Goal: Task Accomplishment & Management: Use online tool/utility

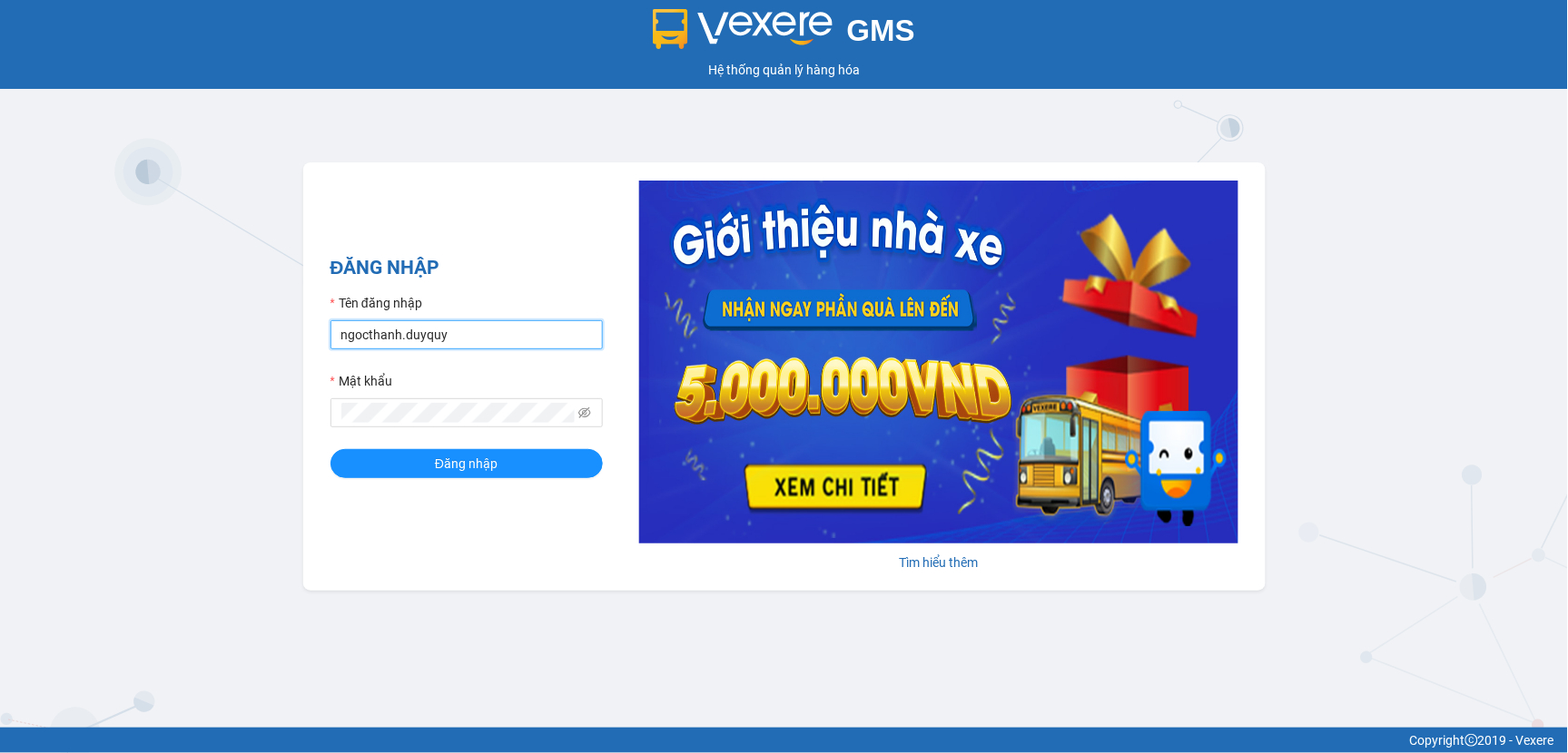
click at [461, 332] on input "ngocthanh.duyquy" at bounding box center [466, 335] width 272 height 29
type input "tranvantrieu.duyquy"
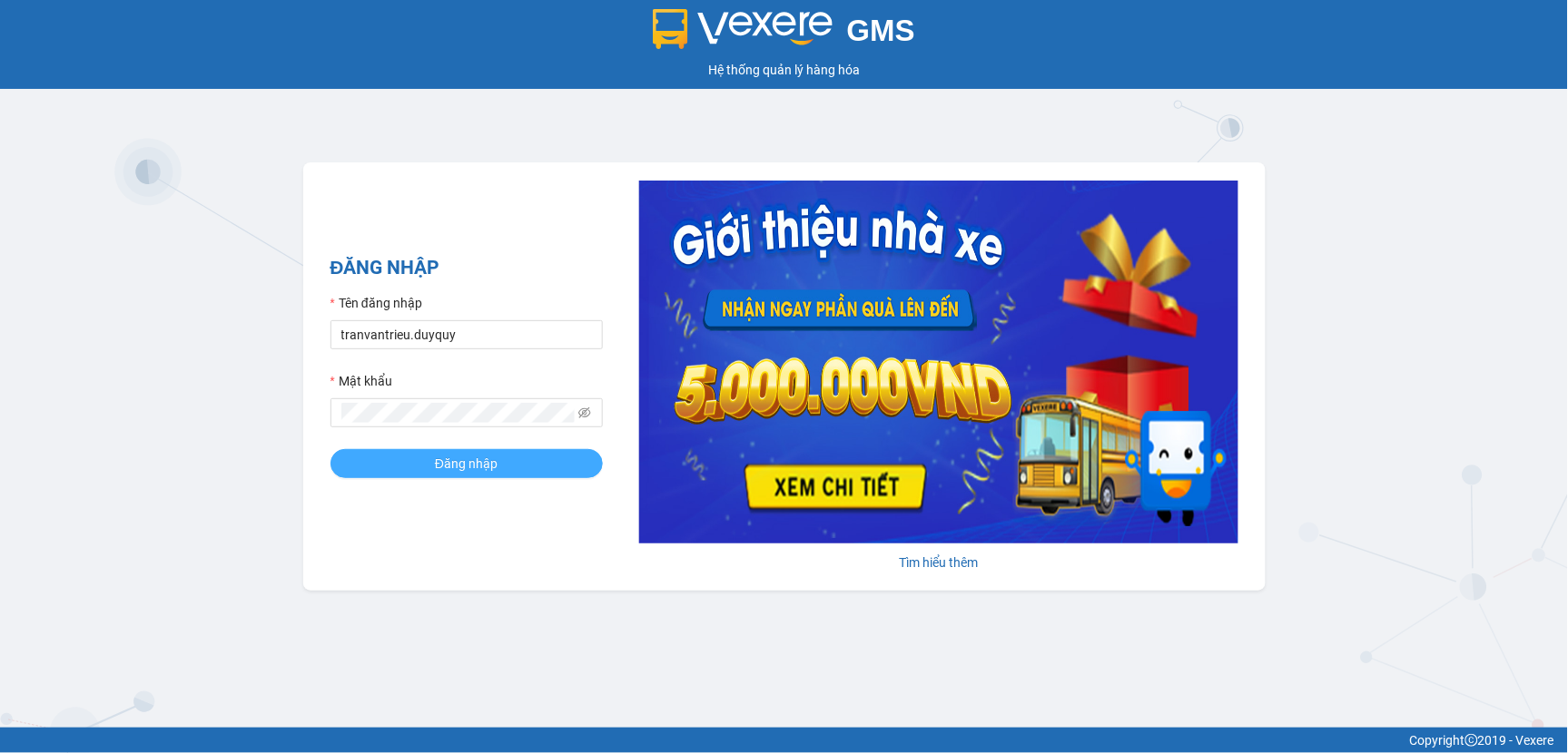
click at [473, 463] on span "Đăng nhập" at bounding box center [466, 463] width 63 height 20
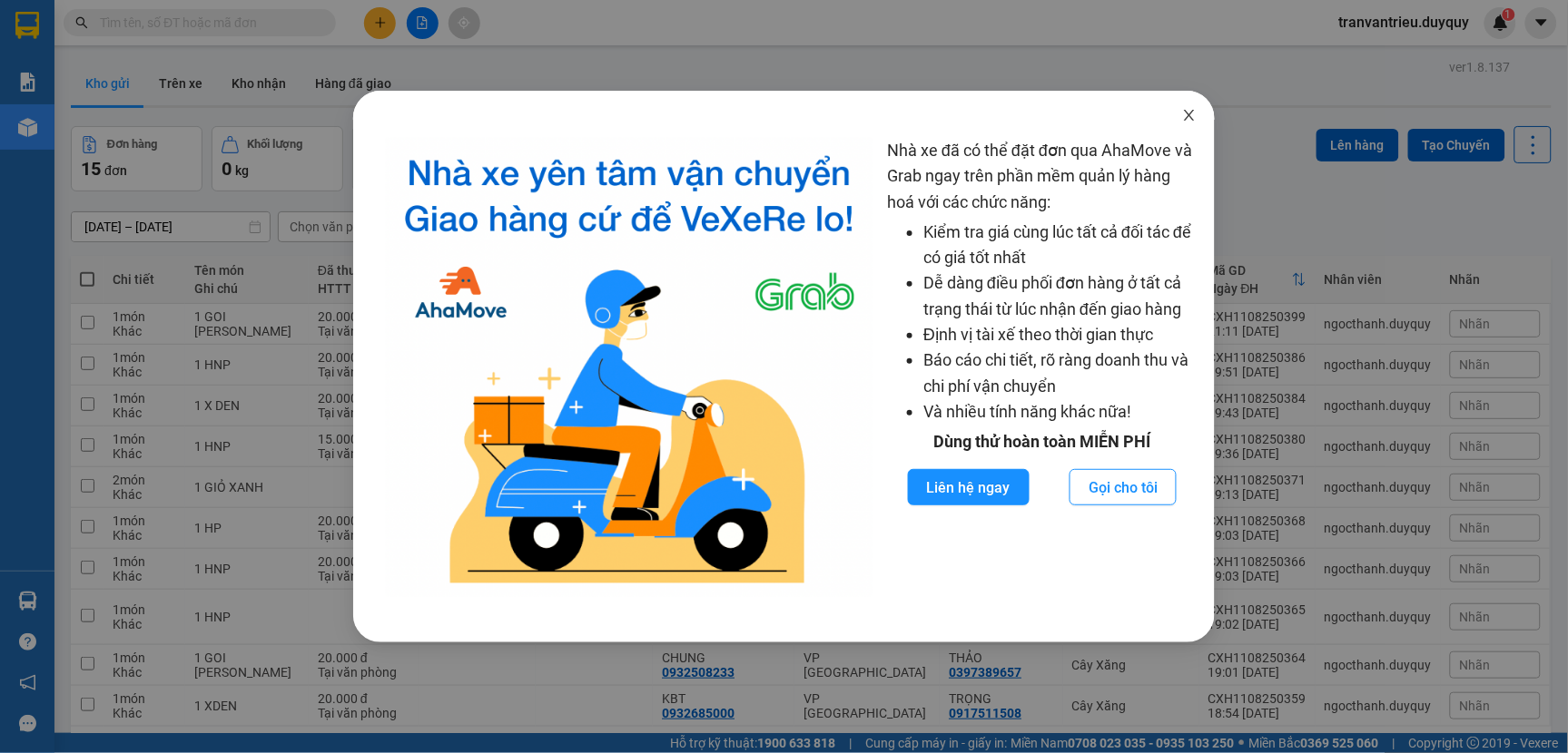
click at [1190, 119] on icon "close" at bounding box center [1188, 115] width 14 height 14
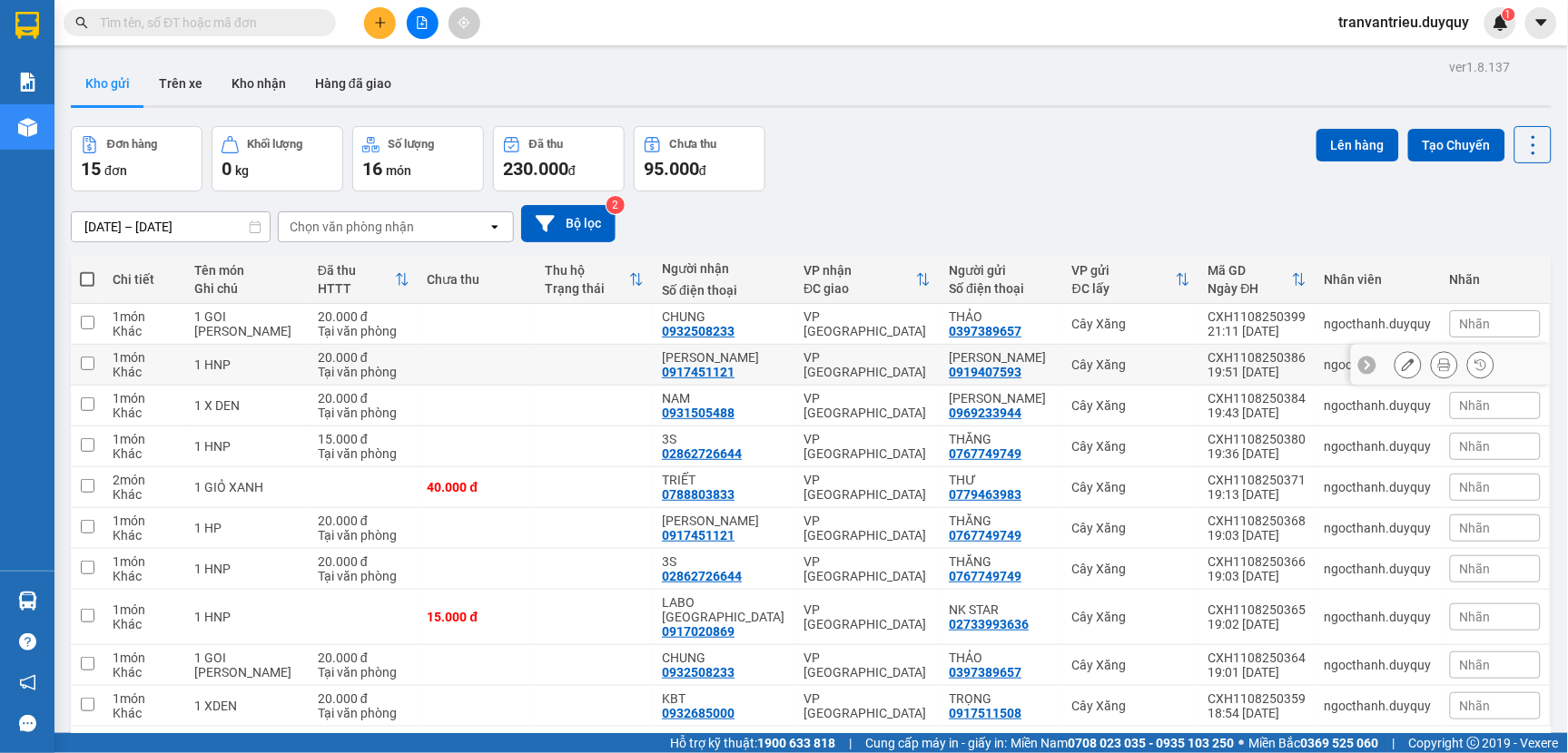
scroll to position [84, 0]
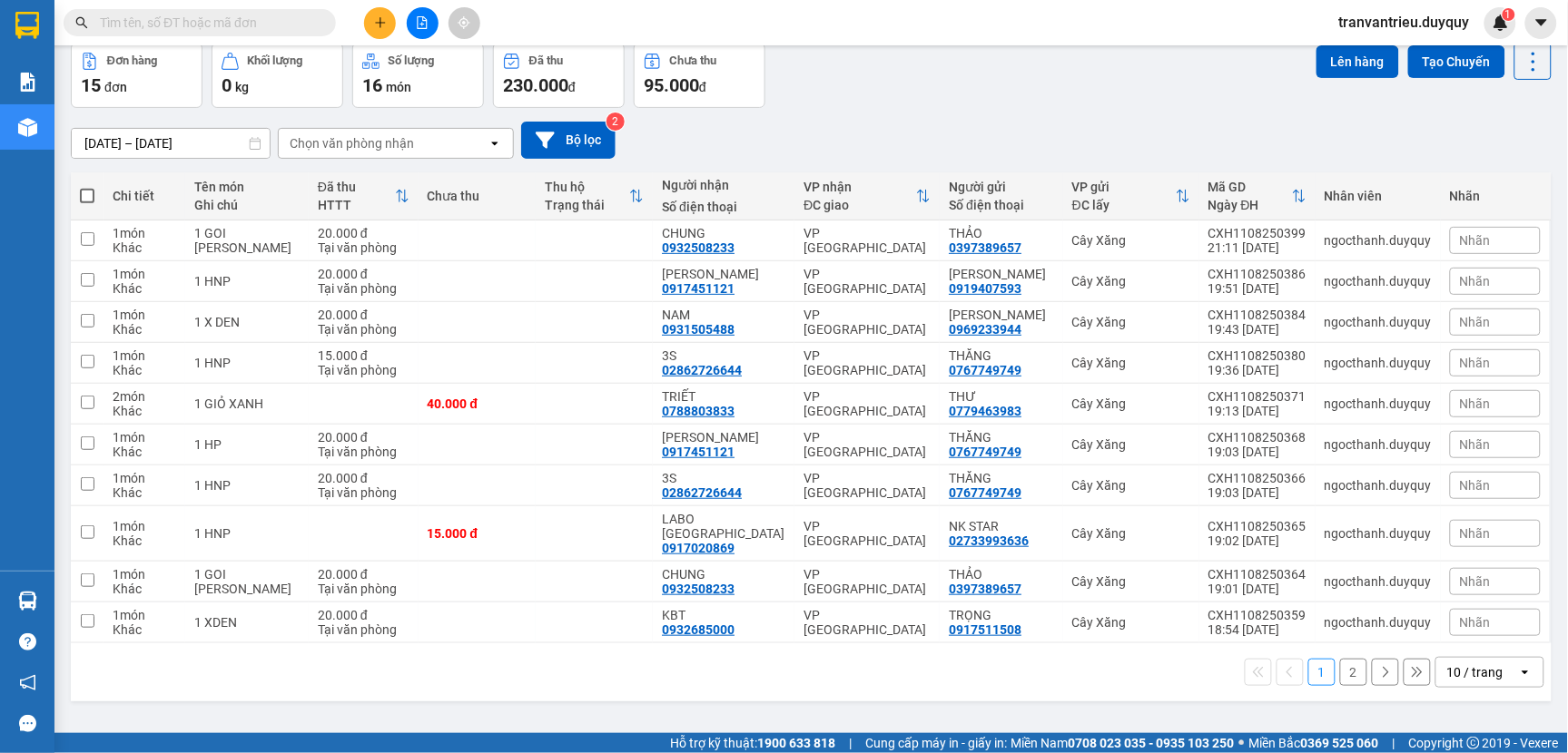
click at [1339, 659] on button "2" at bounding box center [1353, 672] width 27 height 27
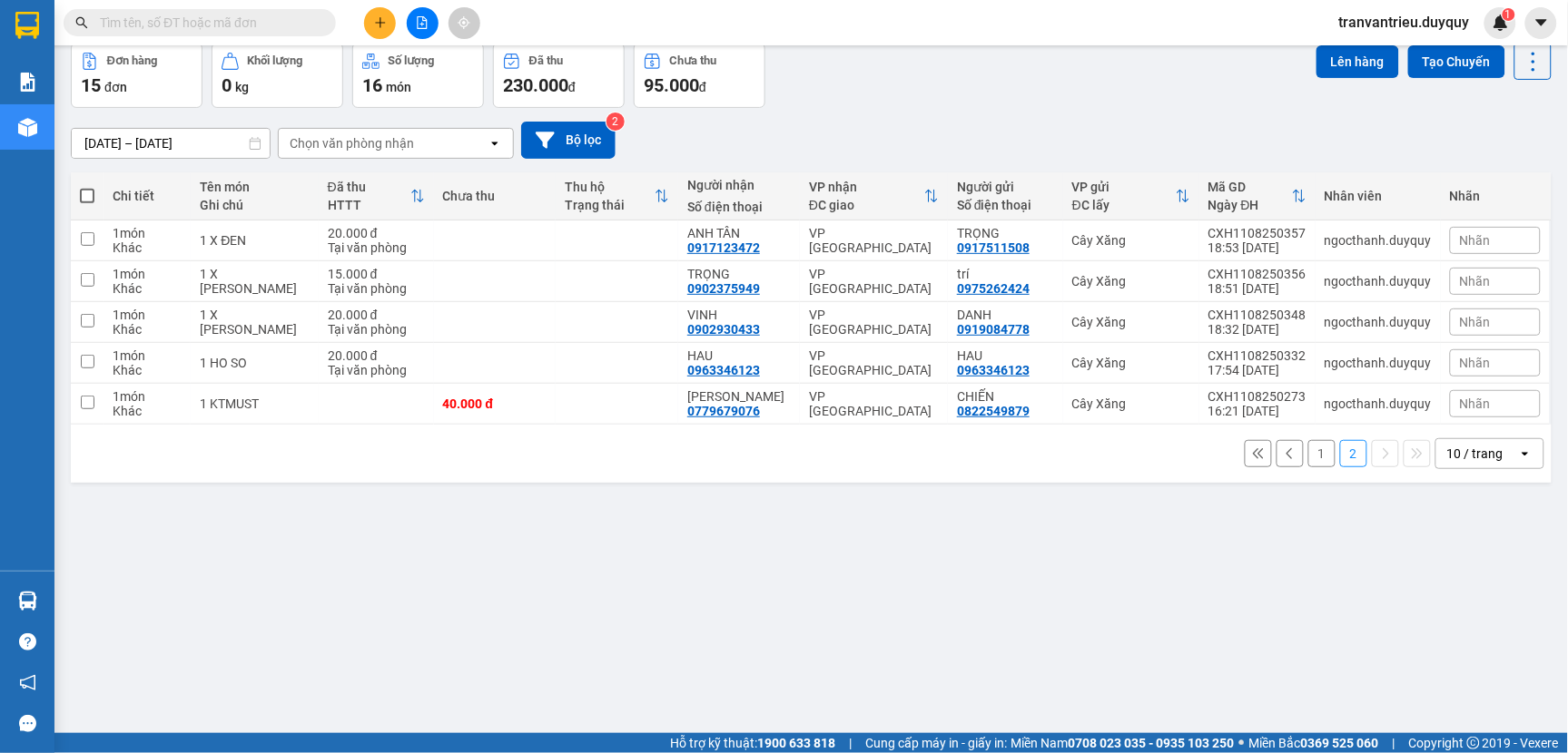
click at [1310, 459] on button "1" at bounding box center [1322, 453] width 27 height 27
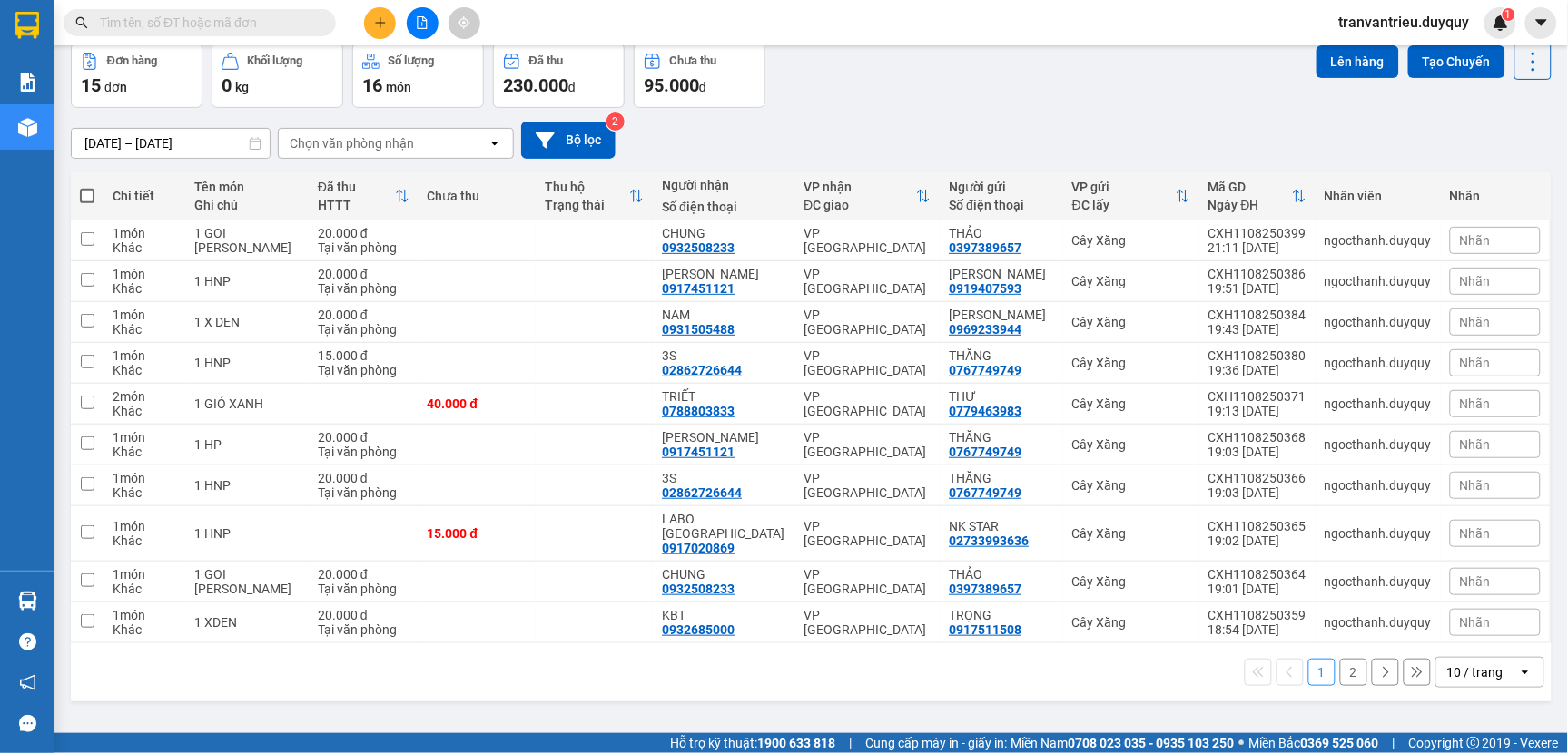
click at [82, 196] on span at bounding box center [87, 196] width 14 height 14
click at [87, 187] on input "checkbox" at bounding box center [87, 187] width 0 height 0
checkbox input "true"
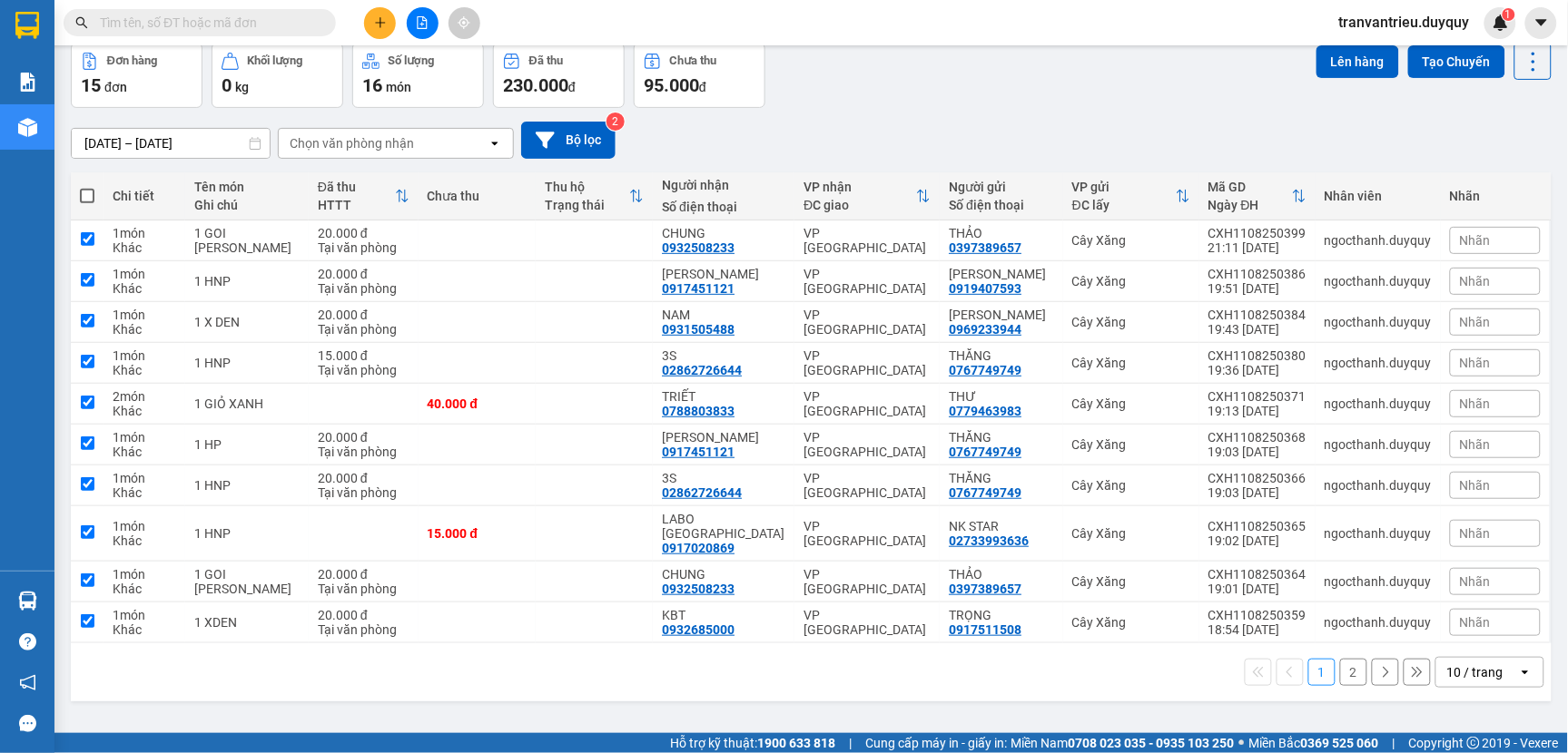
checkbox input "true"
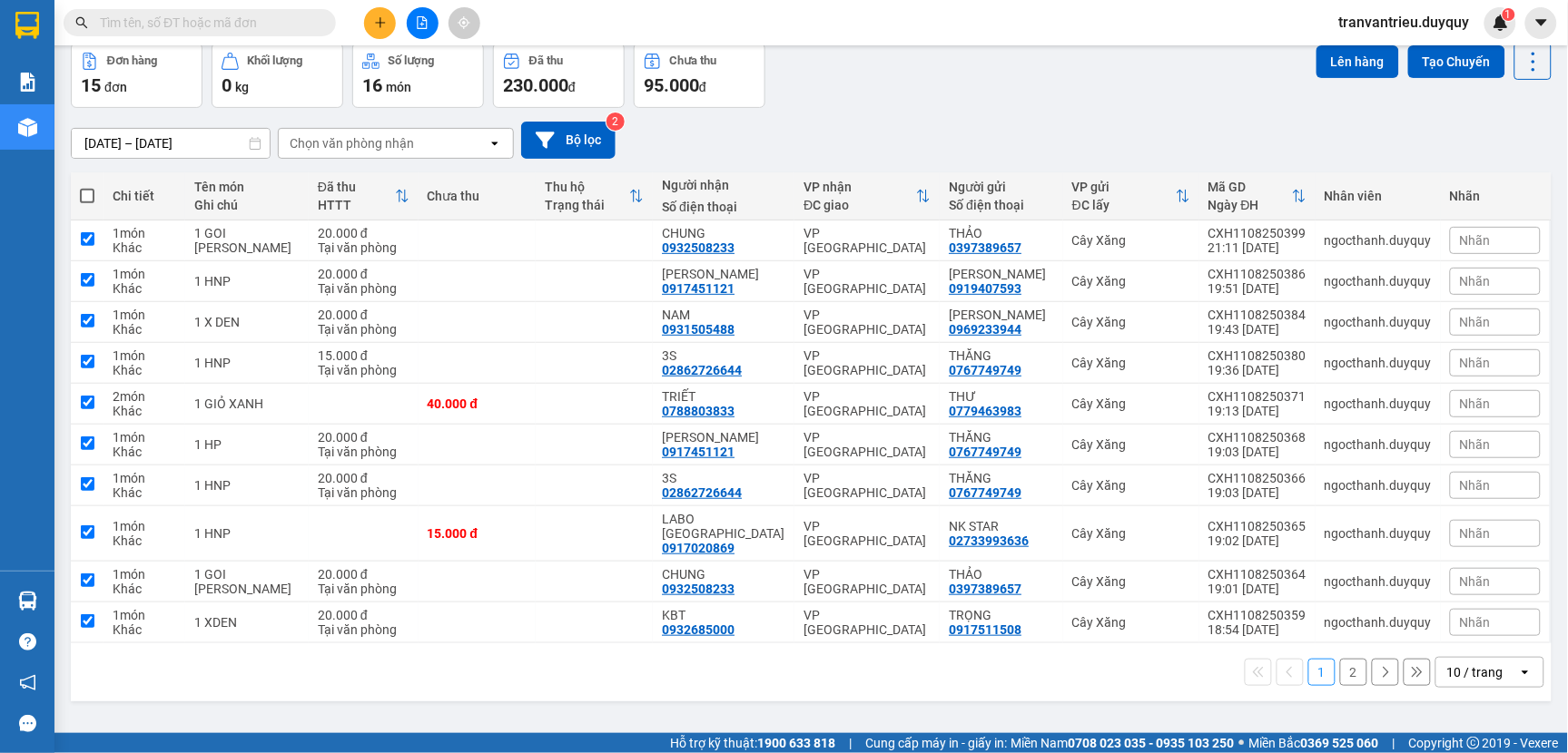
checkbox input "true"
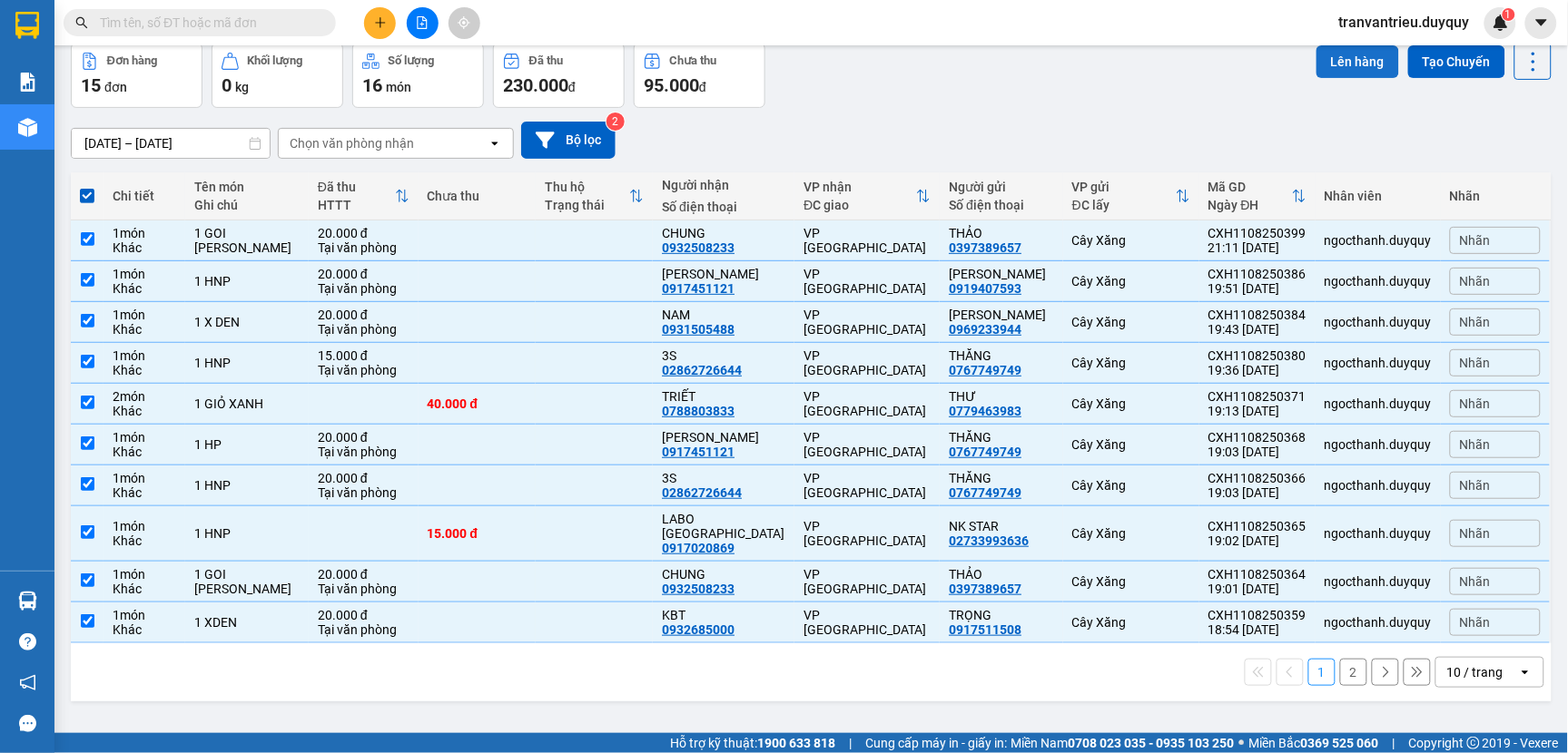
click at [1337, 59] on button "Lên hàng" at bounding box center [1357, 61] width 83 height 33
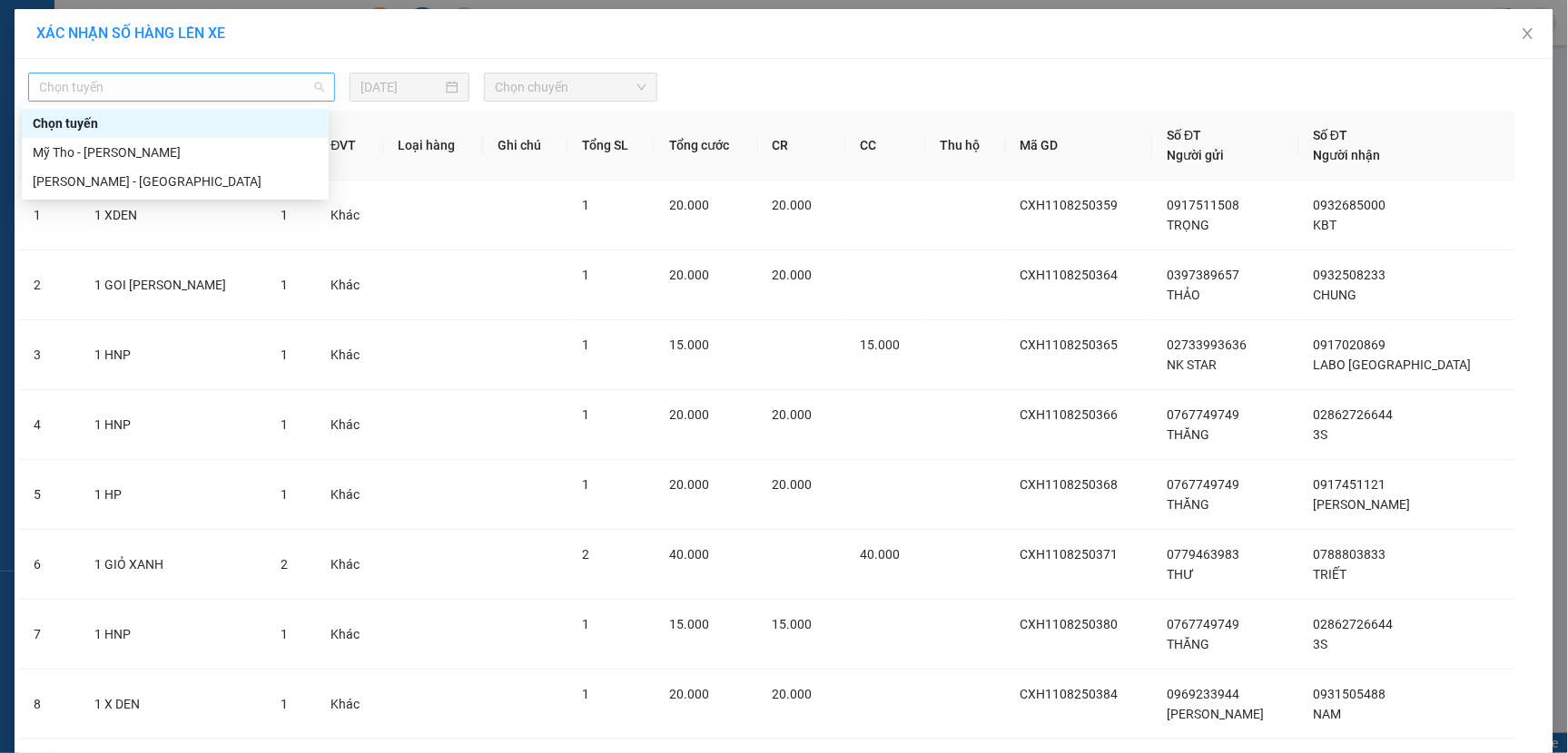
click at [115, 90] on span "Chọn tuyến" at bounding box center [181, 86] width 285 height 27
click at [120, 149] on div "Mỹ Tho - [PERSON_NAME]" at bounding box center [175, 152] width 285 height 20
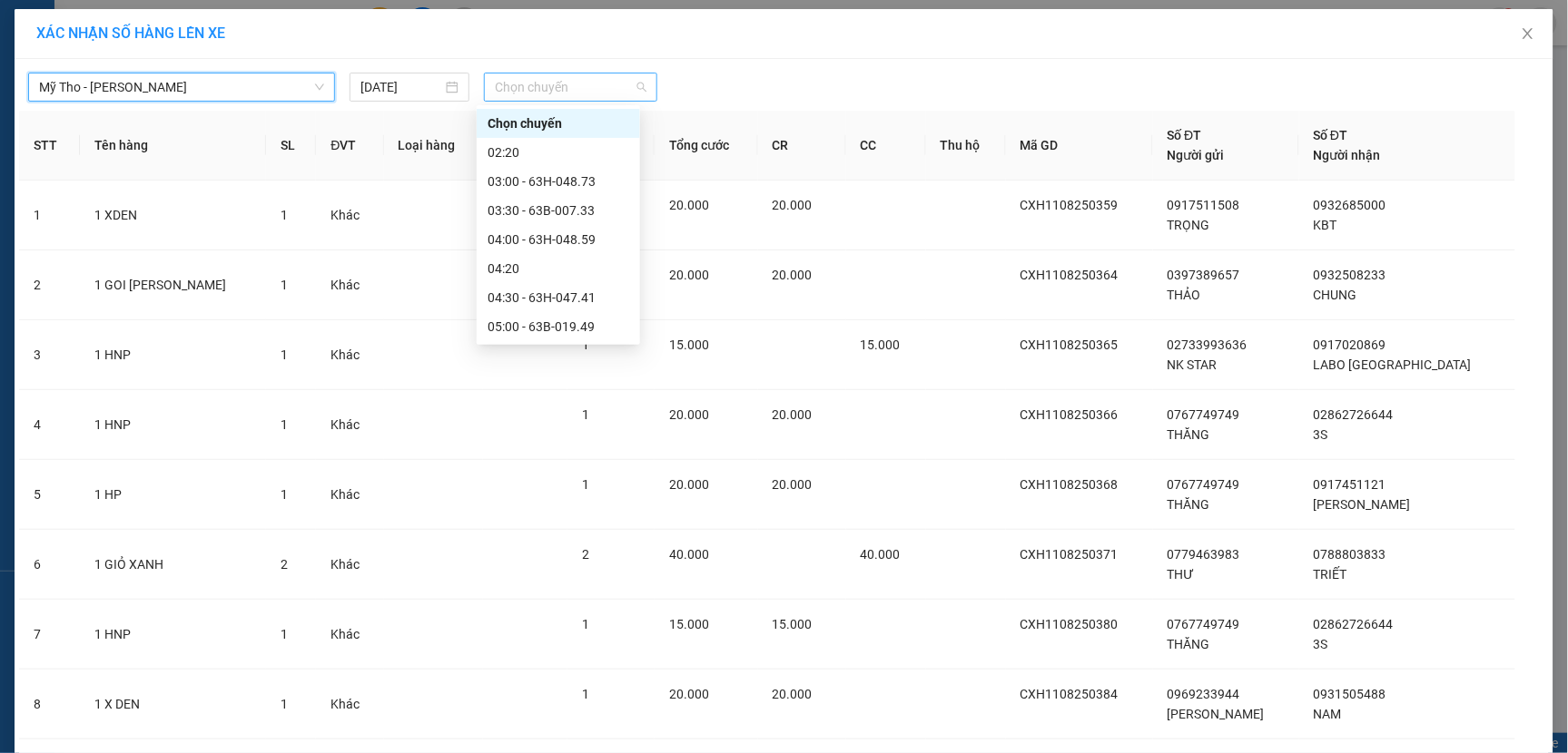
click at [597, 84] on span "Chọn chuyến" at bounding box center [570, 86] width 151 height 27
click at [564, 182] on div "03:00 - 63H-048.73" at bounding box center [558, 180] width 142 height 20
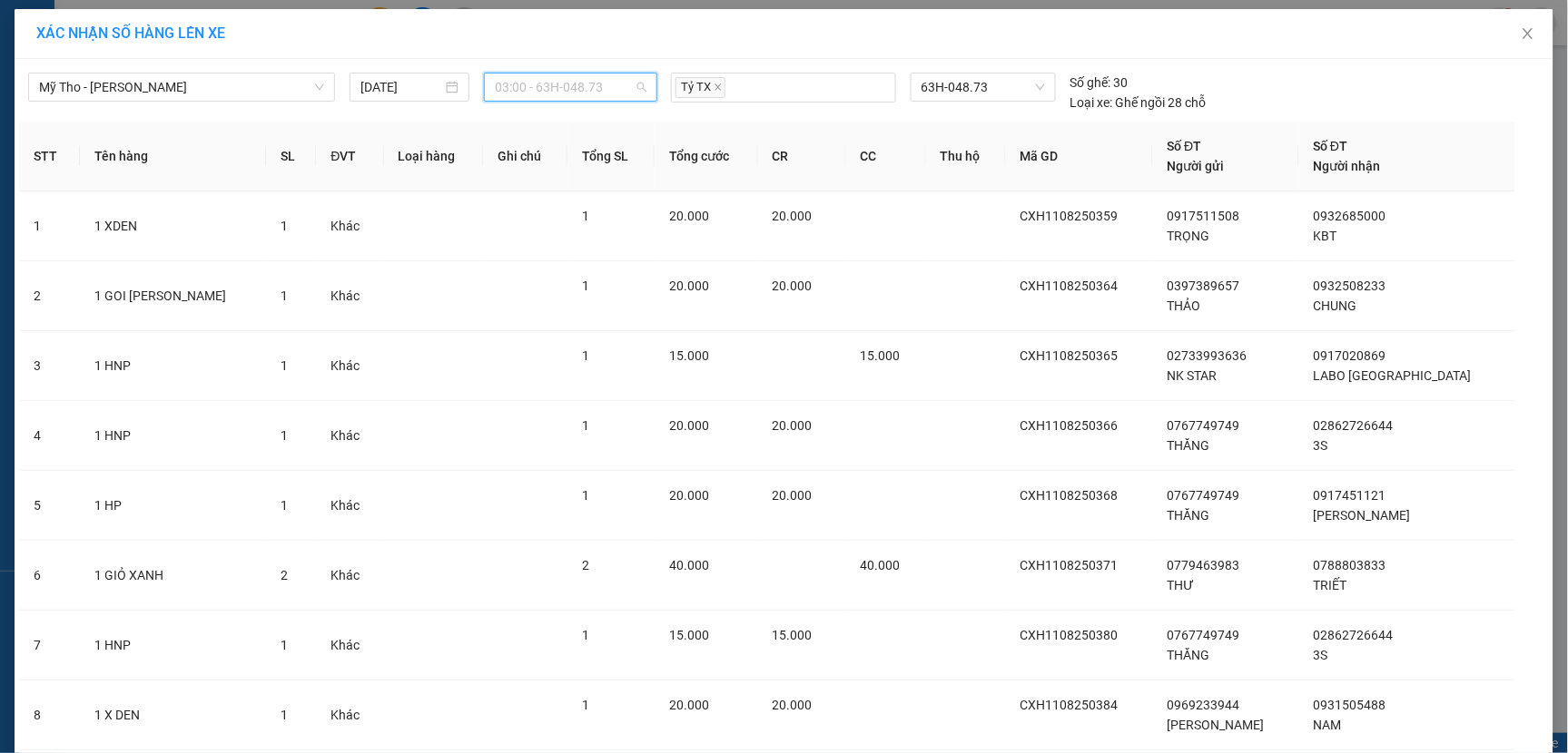
click at [610, 94] on span "03:00 - 63H-048.73" at bounding box center [570, 86] width 151 height 27
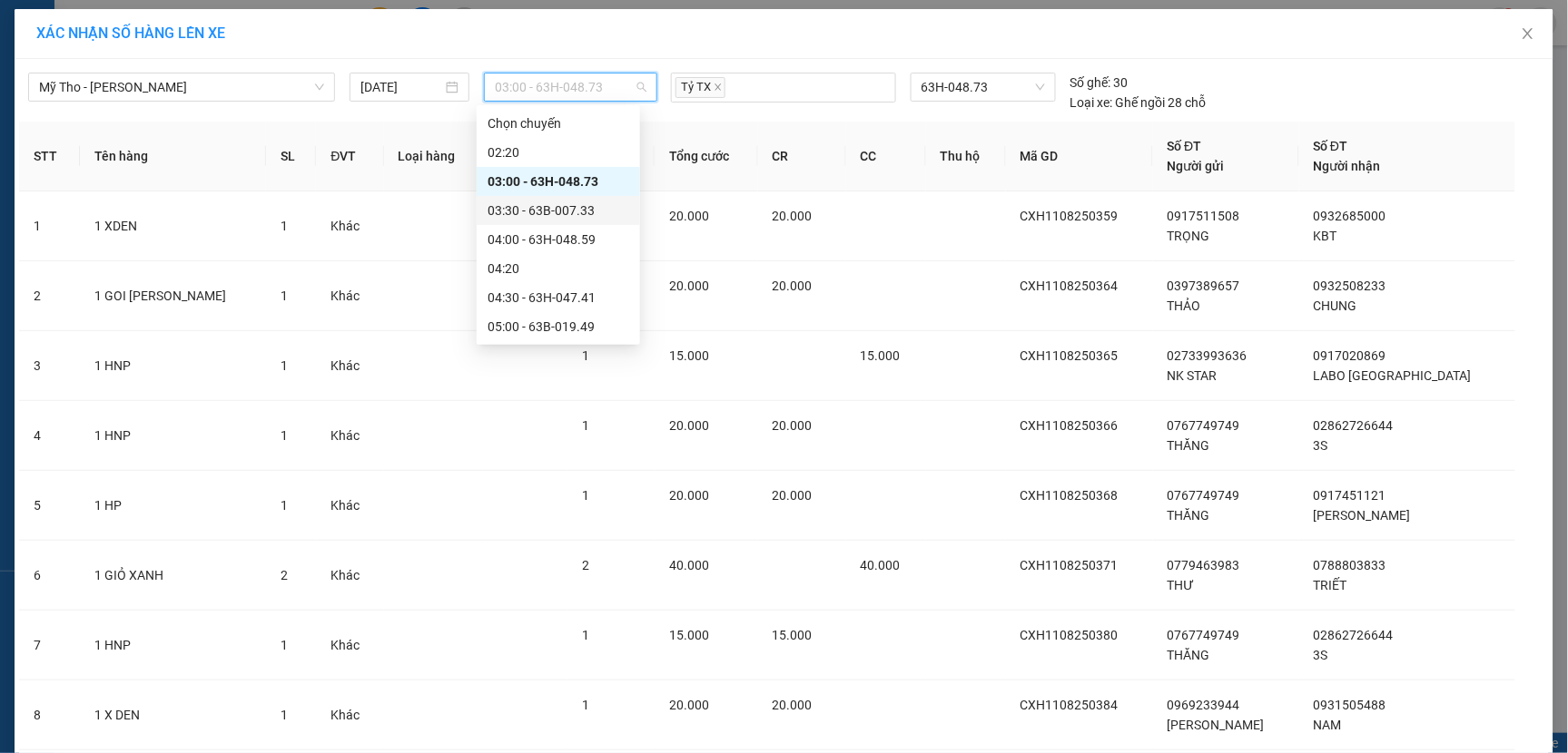
click at [551, 216] on div "03:30 - 63B-007.33" at bounding box center [558, 210] width 142 height 20
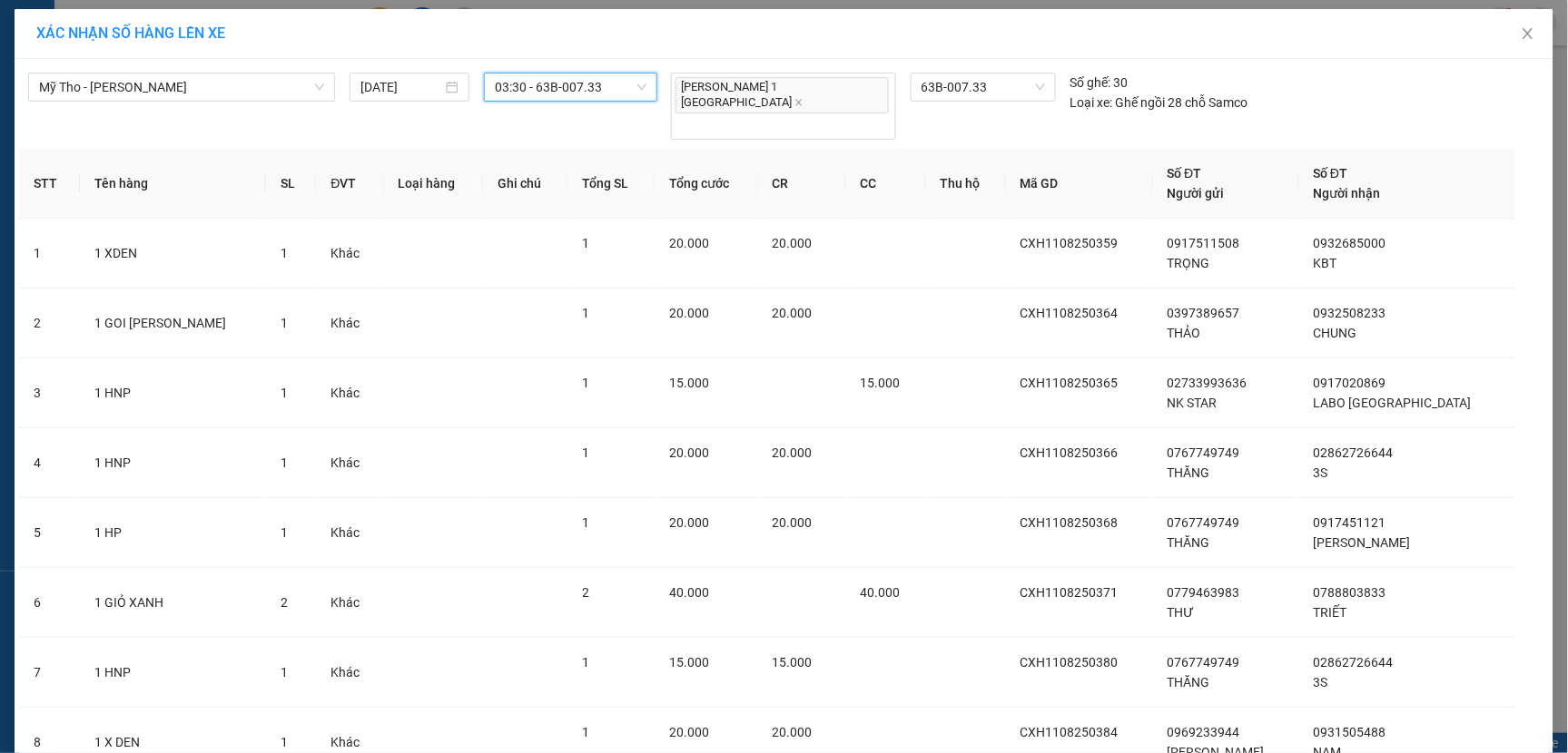
click at [604, 89] on span "03:30 - 63B-007.33" at bounding box center [570, 86] width 151 height 27
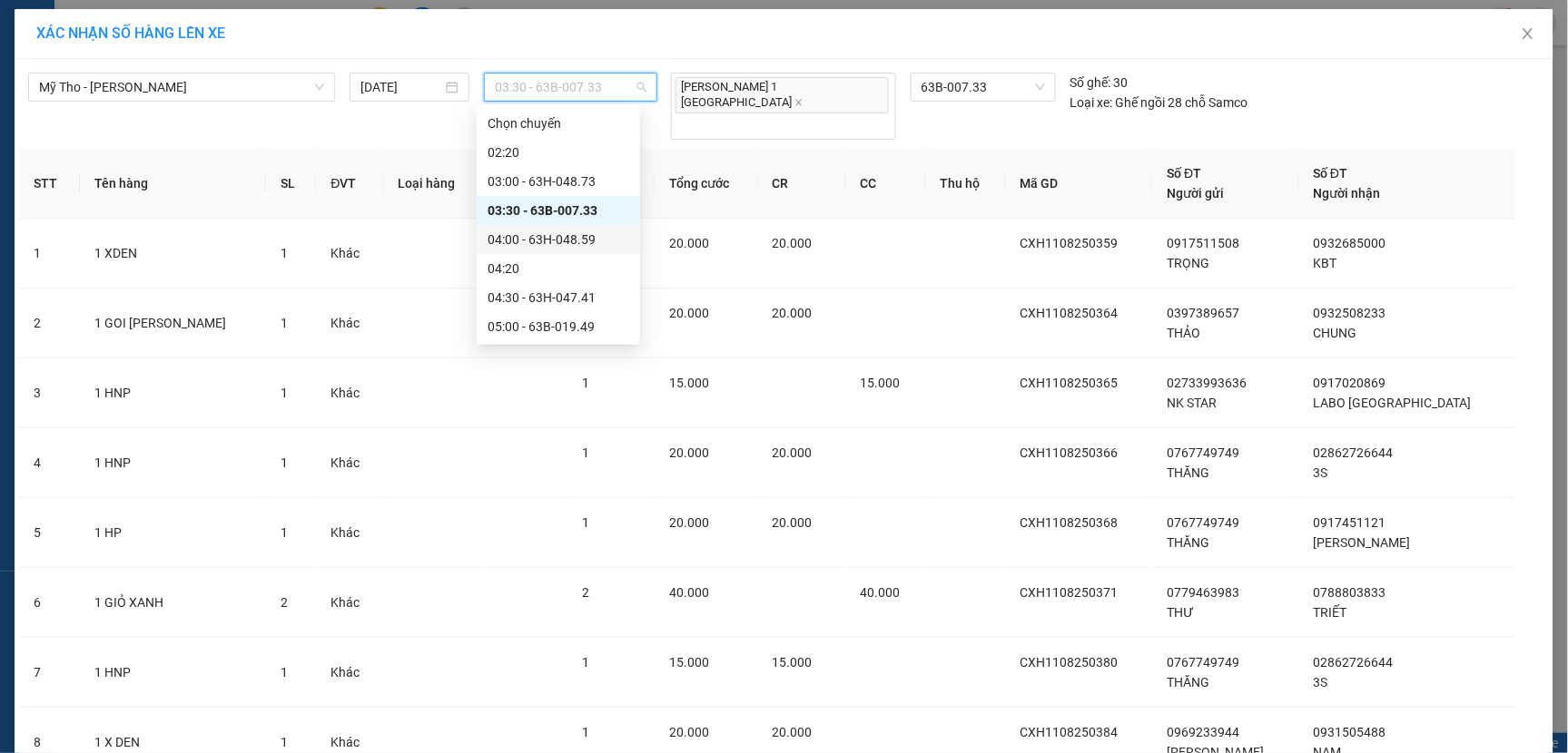
click at [551, 234] on div "04:00 - 63H-048.59" at bounding box center [558, 239] width 142 height 20
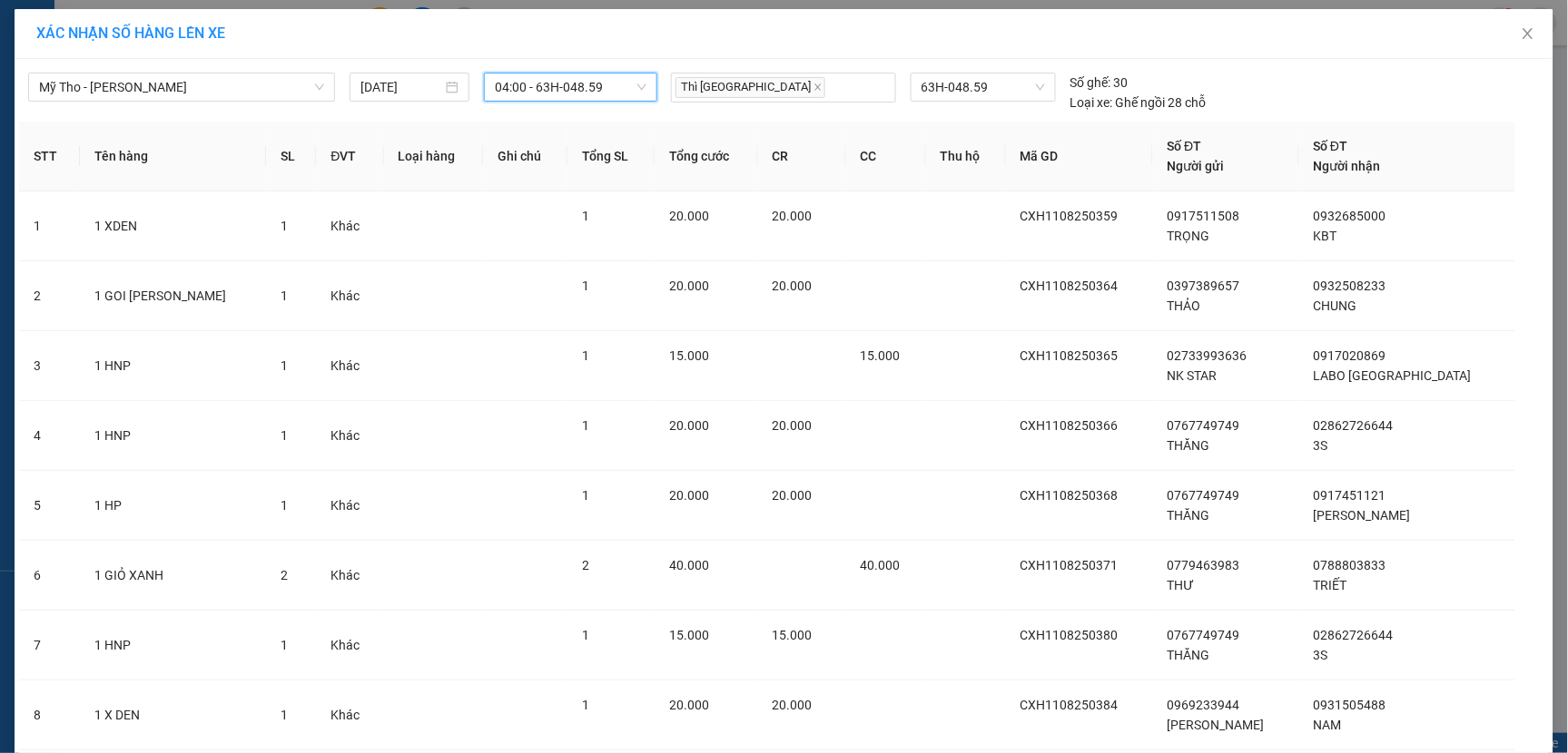
click at [622, 92] on span "04:00 - 63H-048.59" at bounding box center [570, 86] width 151 height 27
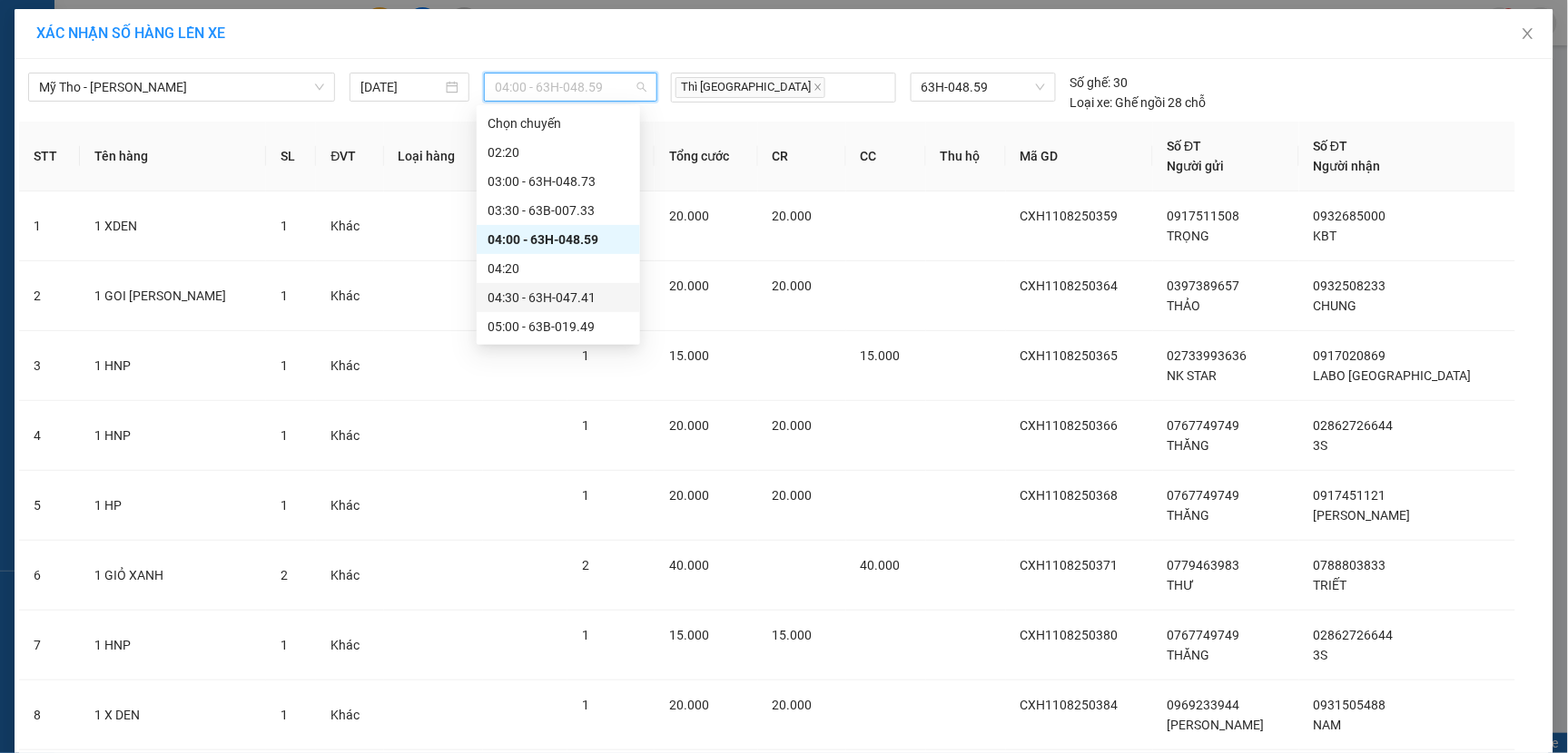
click at [535, 295] on div "04:30 - 63H-047.41" at bounding box center [558, 297] width 142 height 20
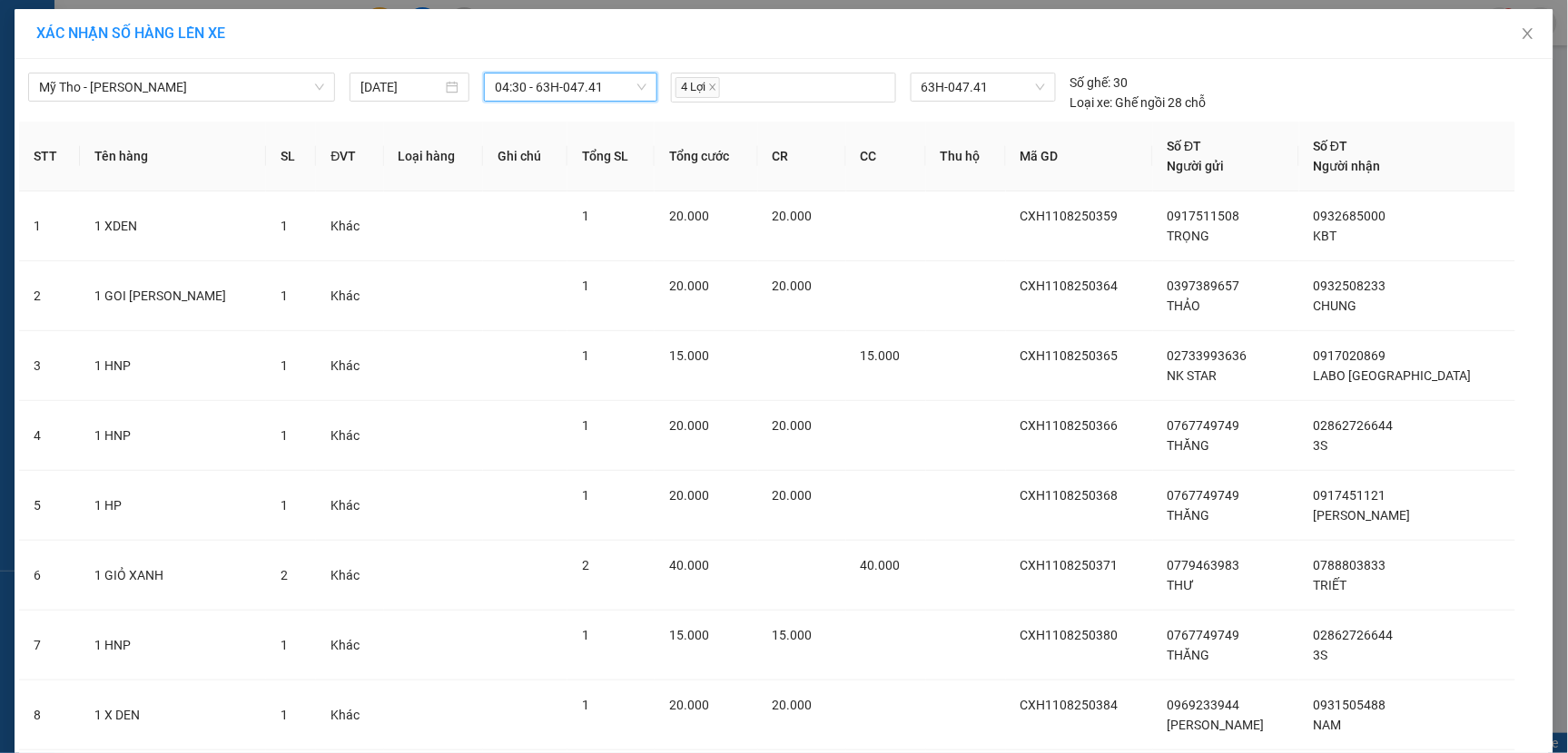
click at [611, 86] on span "04:30 - 63H-047.41" at bounding box center [570, 86] width 151 height 27
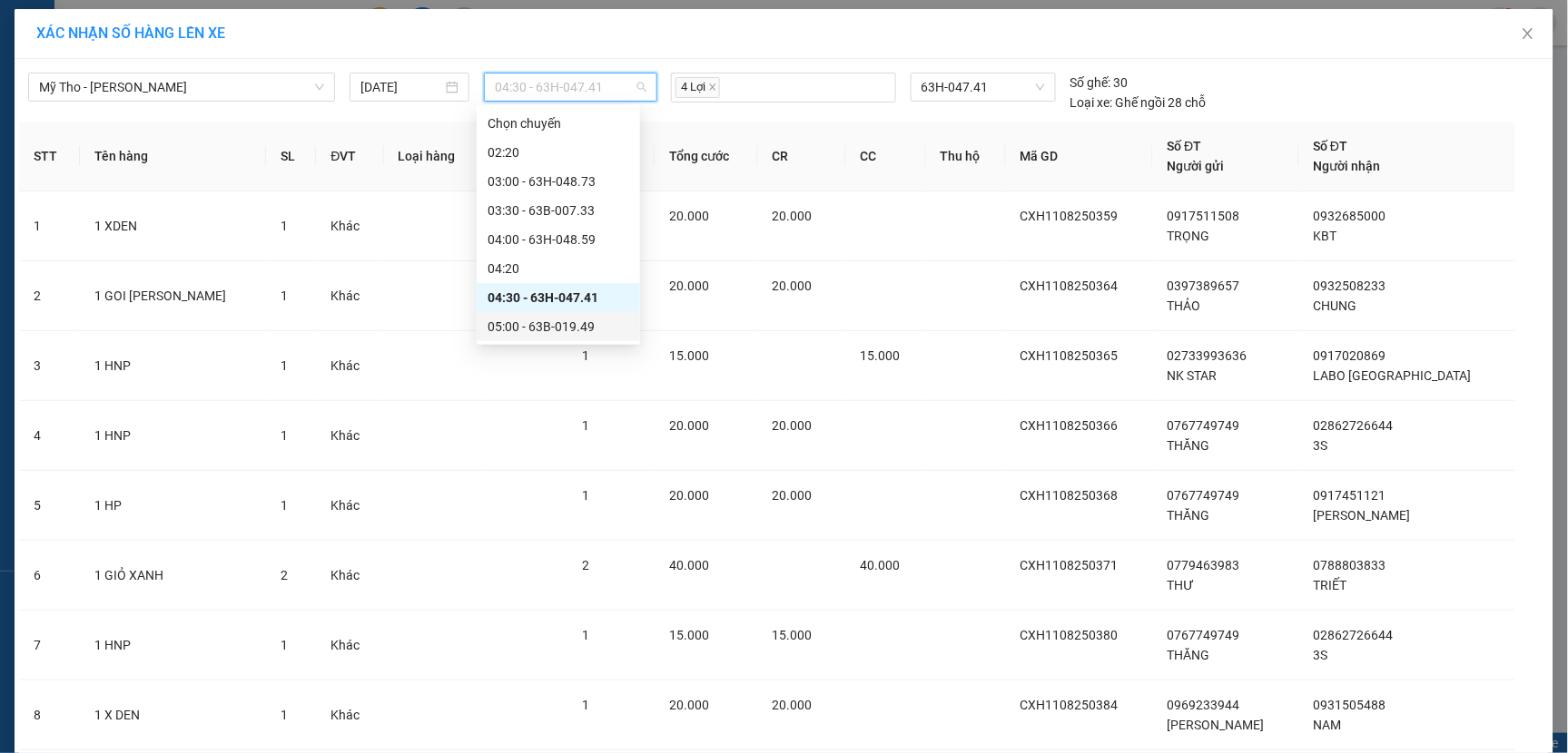
click at [548, 326] on div "05:00 - 63B-019.49" at bounding box center [558, 326] width 142 height 20
click at [610, 87] on span "05:00 - 63B-019.49" at bounding box center [570, 86] width 151 height 27
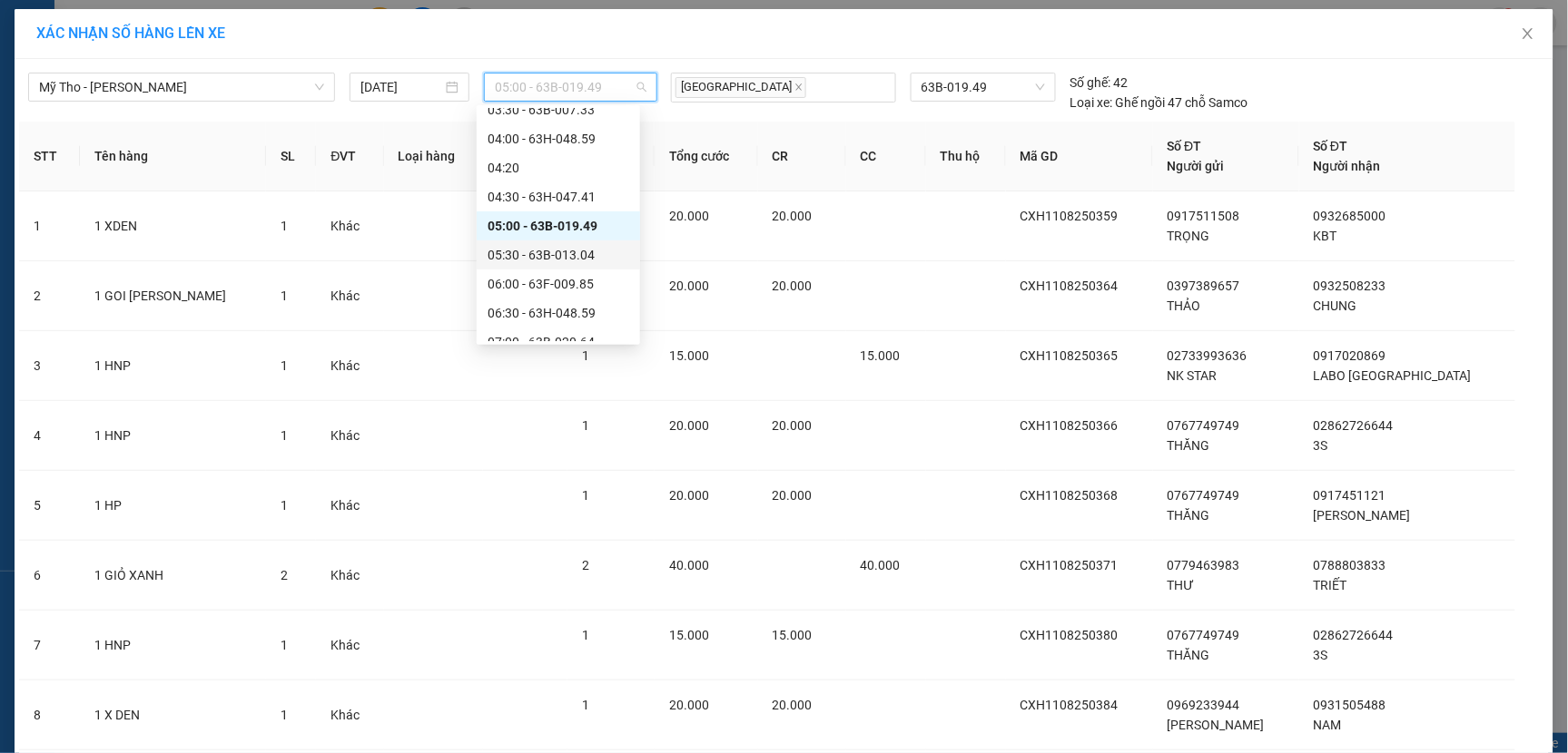
click at [554, 256] on div "05:30 - 63B-013.04" at bounding box center [558, 255] width 142 height 20
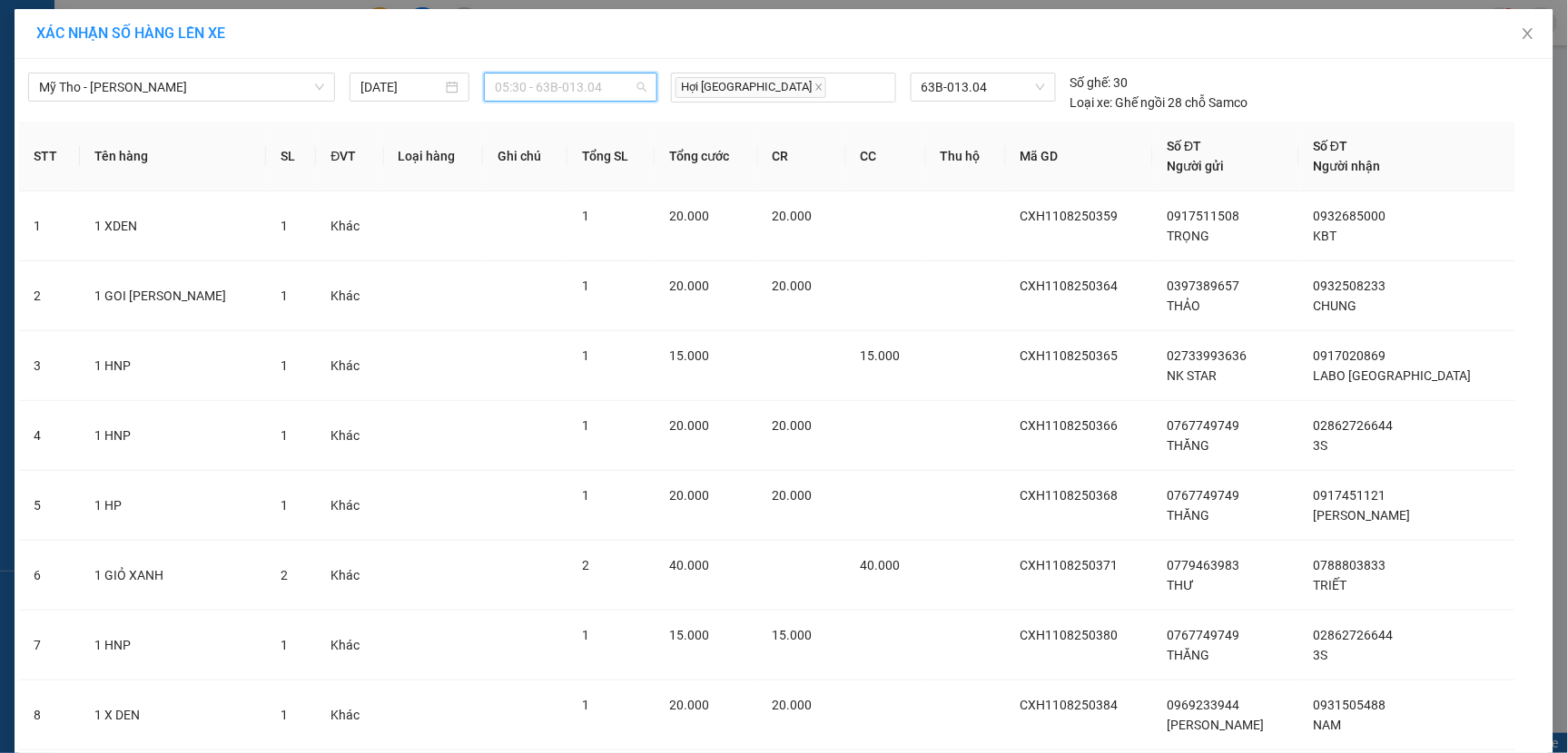
click at [610, 88] on span "05:30 - 63B-013.04" at bounding box center [570, 86] width 151 height 27
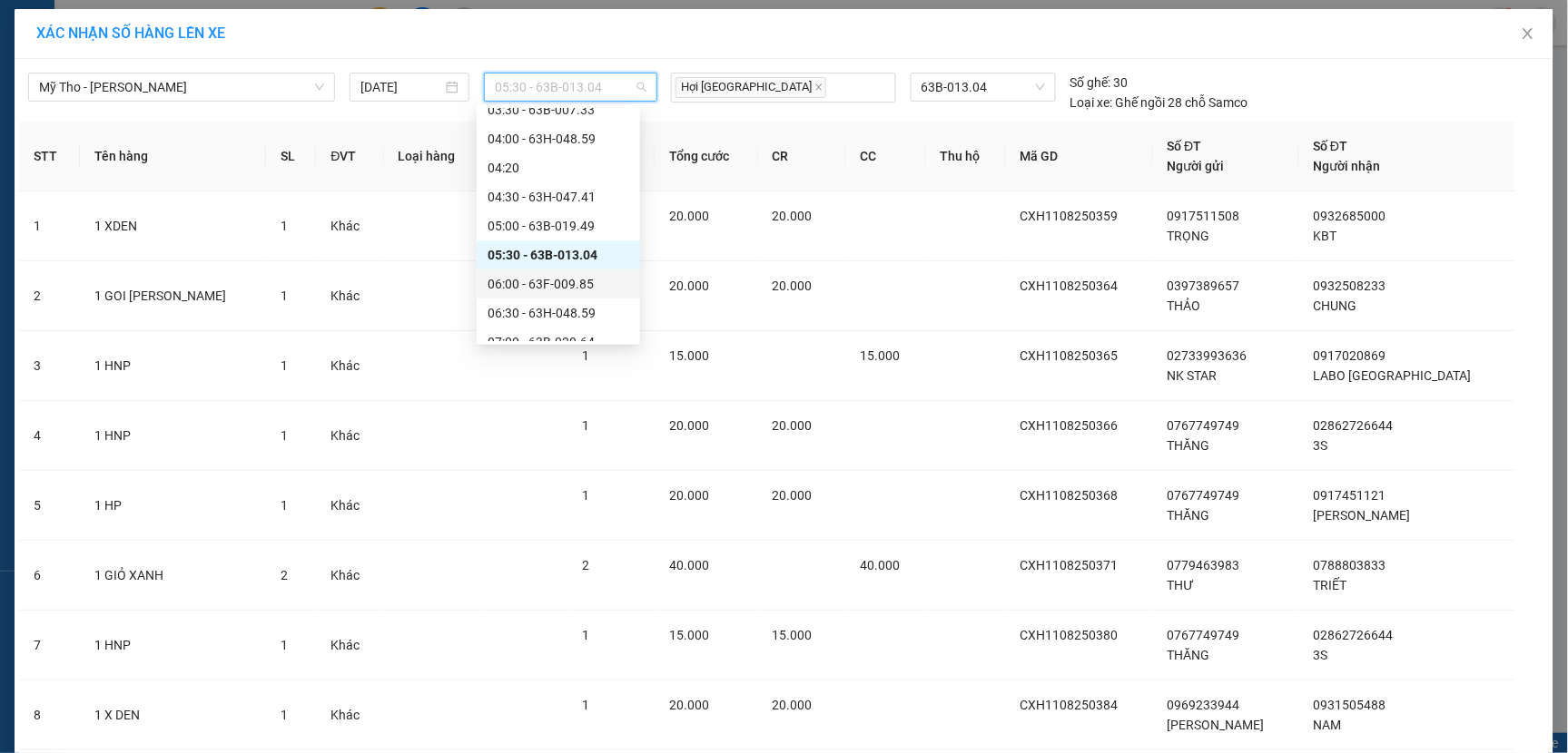
click at [551, 289] on div "06:00 - 63F-009.85" at bounding box center [558, 283] width 142 height 20
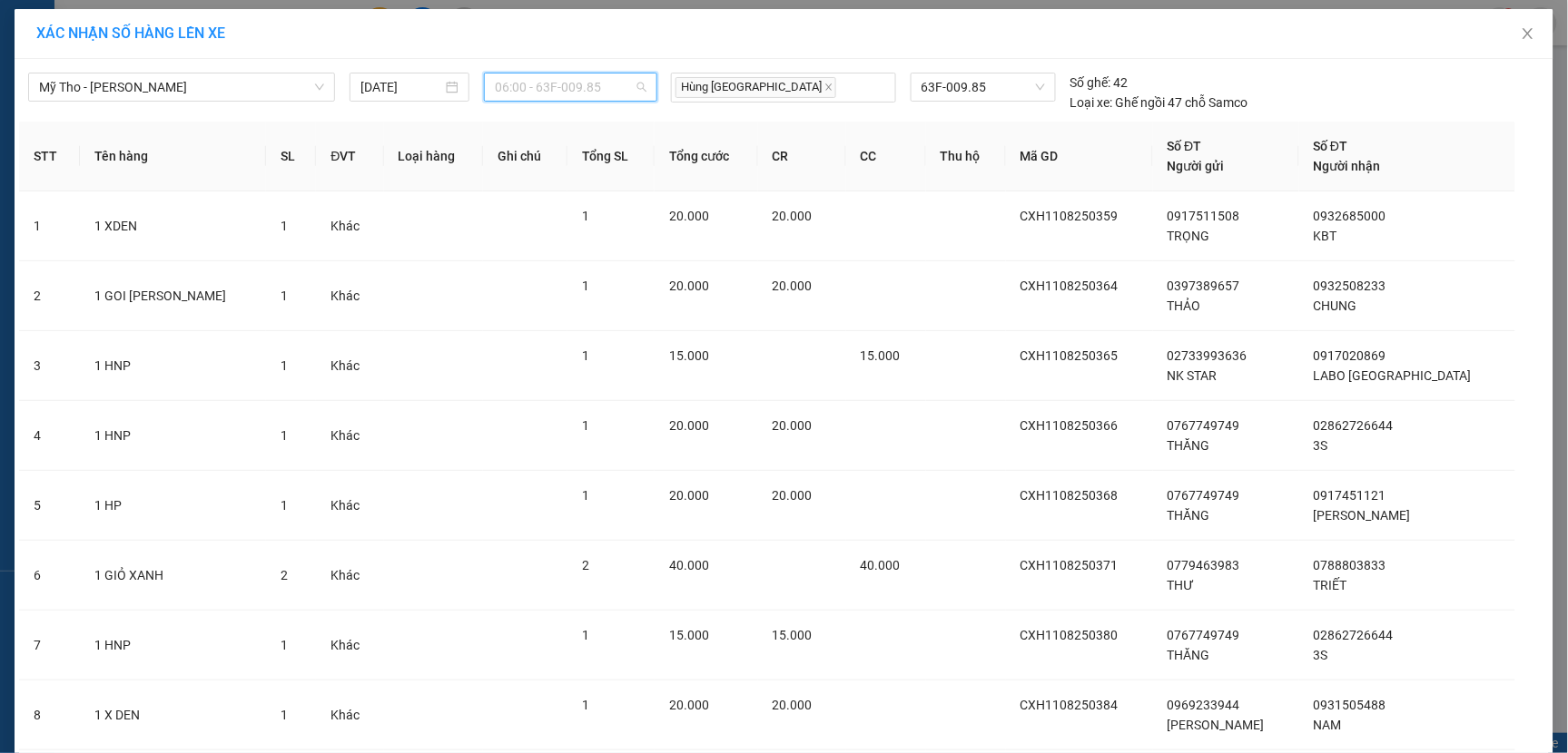
click at [620, 89] on span "06:00 - 63F-009.85" at bounding box center [570, 86] width 151 height 27
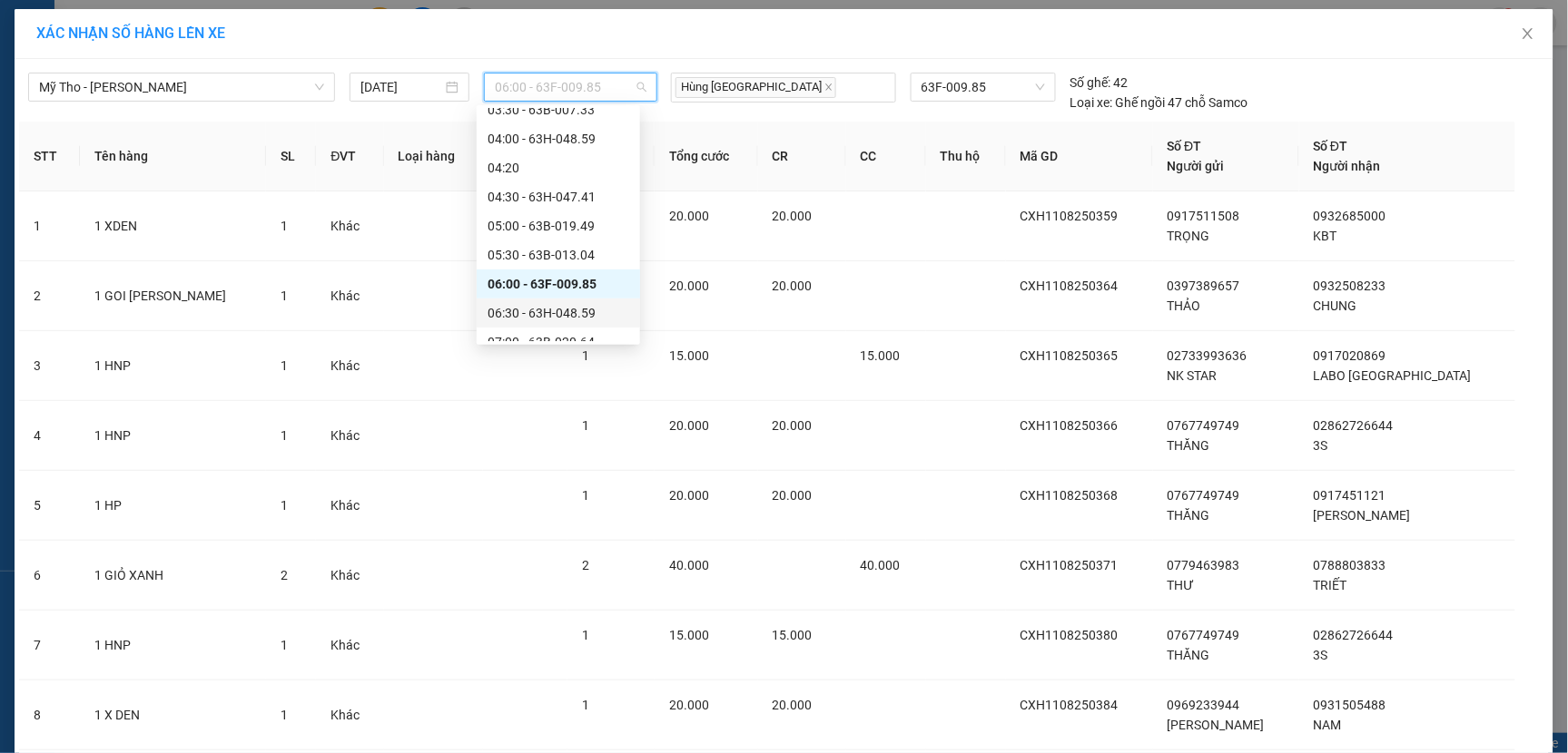
click at [550, 312] on div "06:30 - 63H-048.59" at bounding box center [558, 312] width 142 height 20
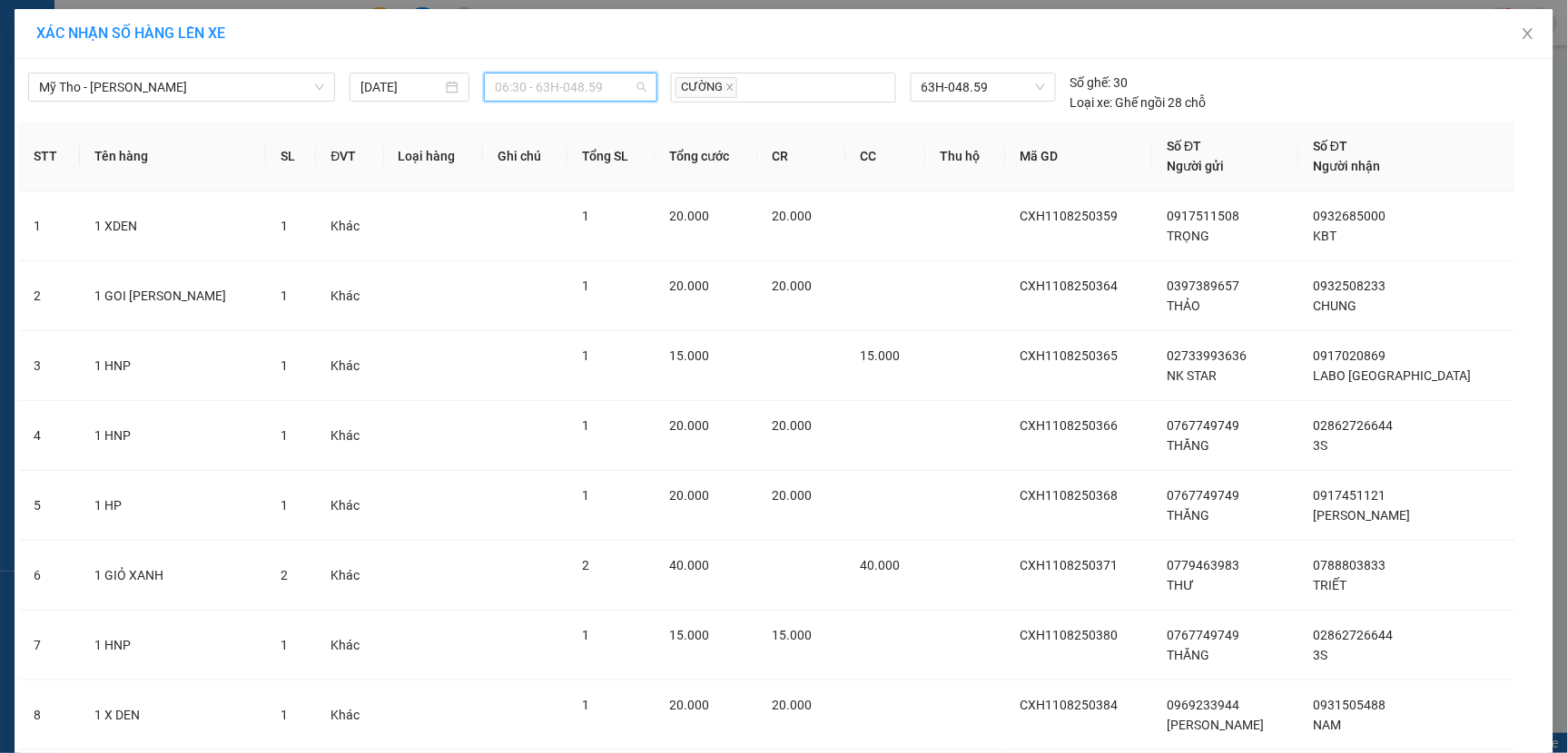
drag, startPoint x: 610, startPoint y: 84, endPoint x: 597, endPoint y: 79, distance: 13.9
click at [610, 84] on span "06:30 - 63H-048.59" at bounding box center [570, 86] width 151 height 27
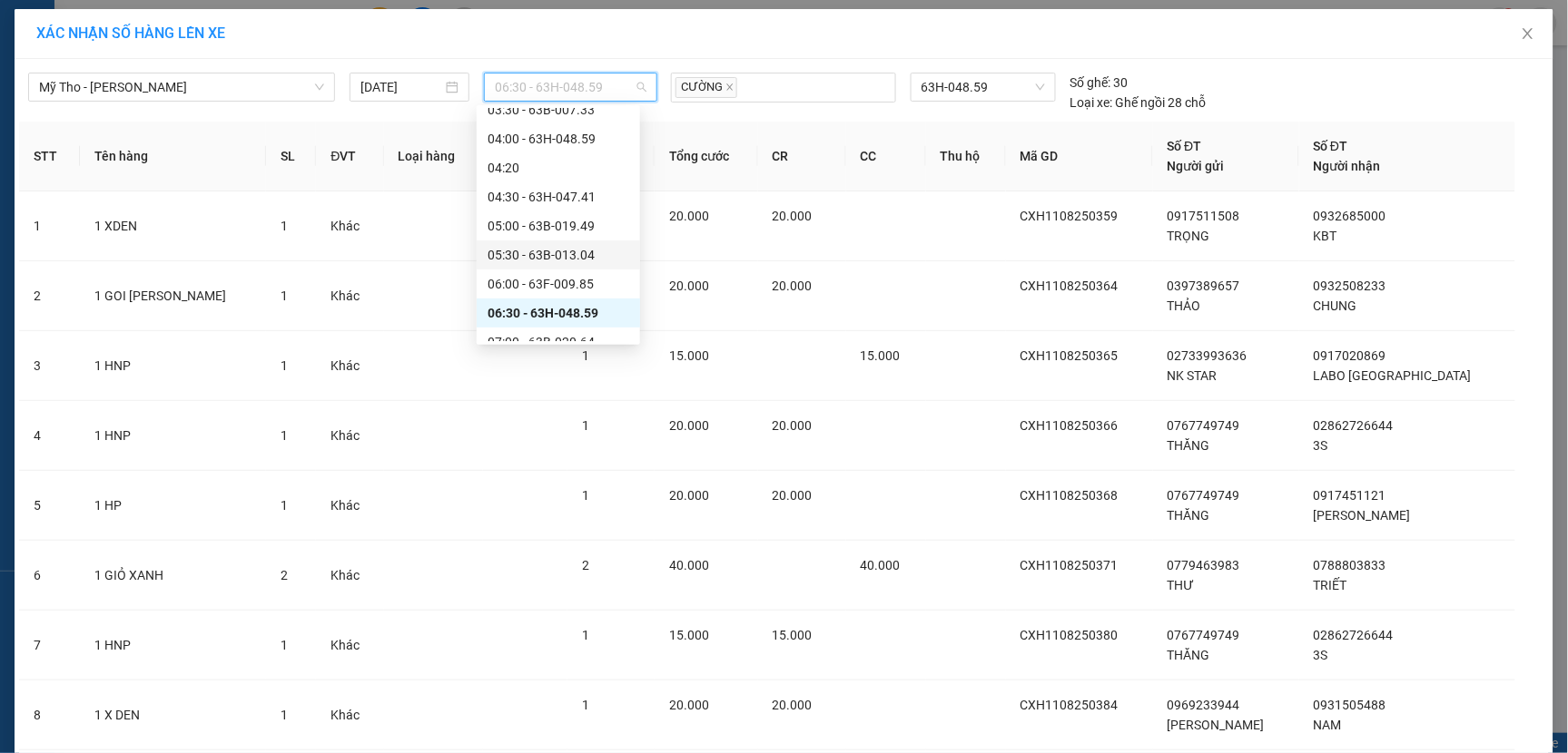
scroll to position [201, 0]
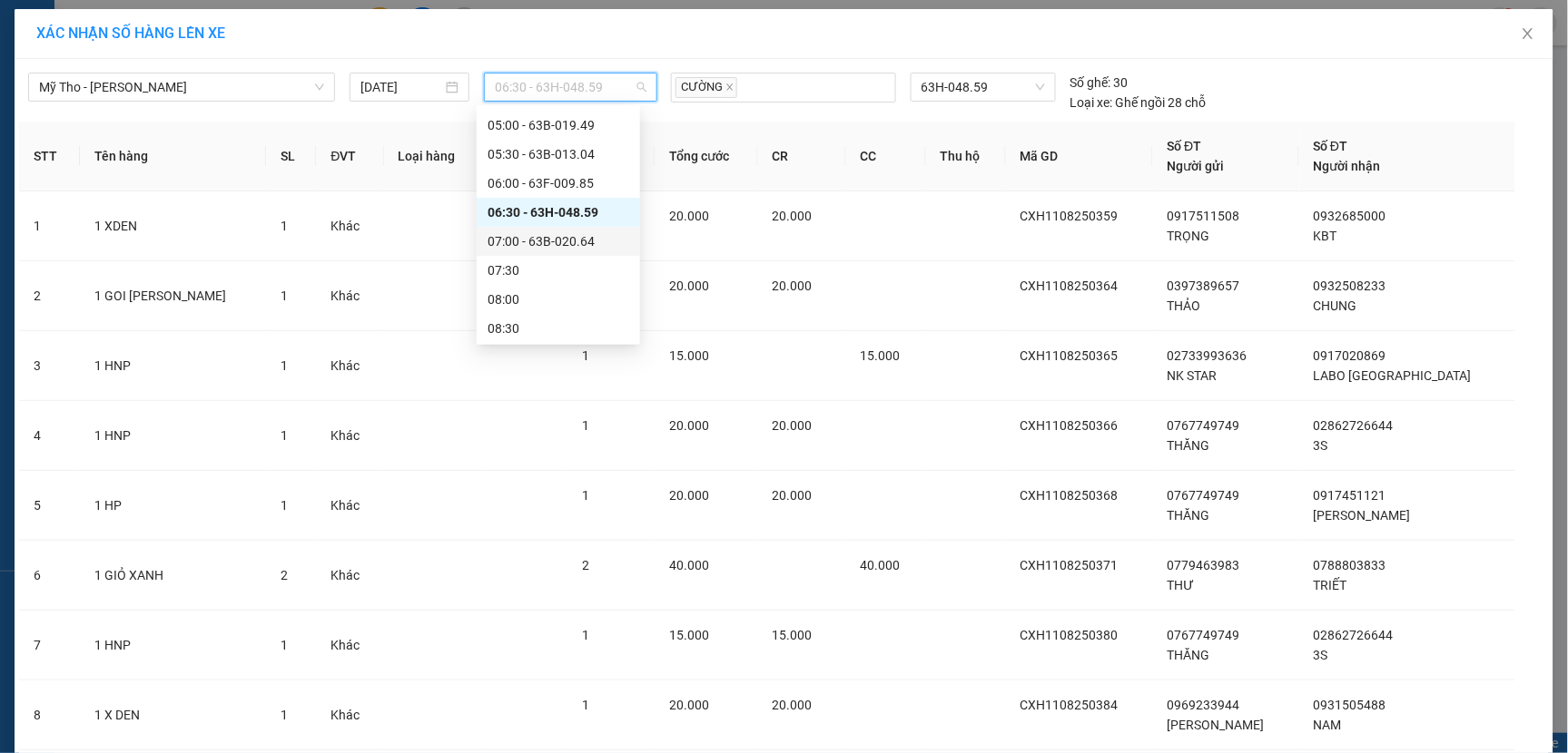
click at [533, 245] on div "07:00 - 63B-020.64" at bounding box center [558, 241] width 142 height 20
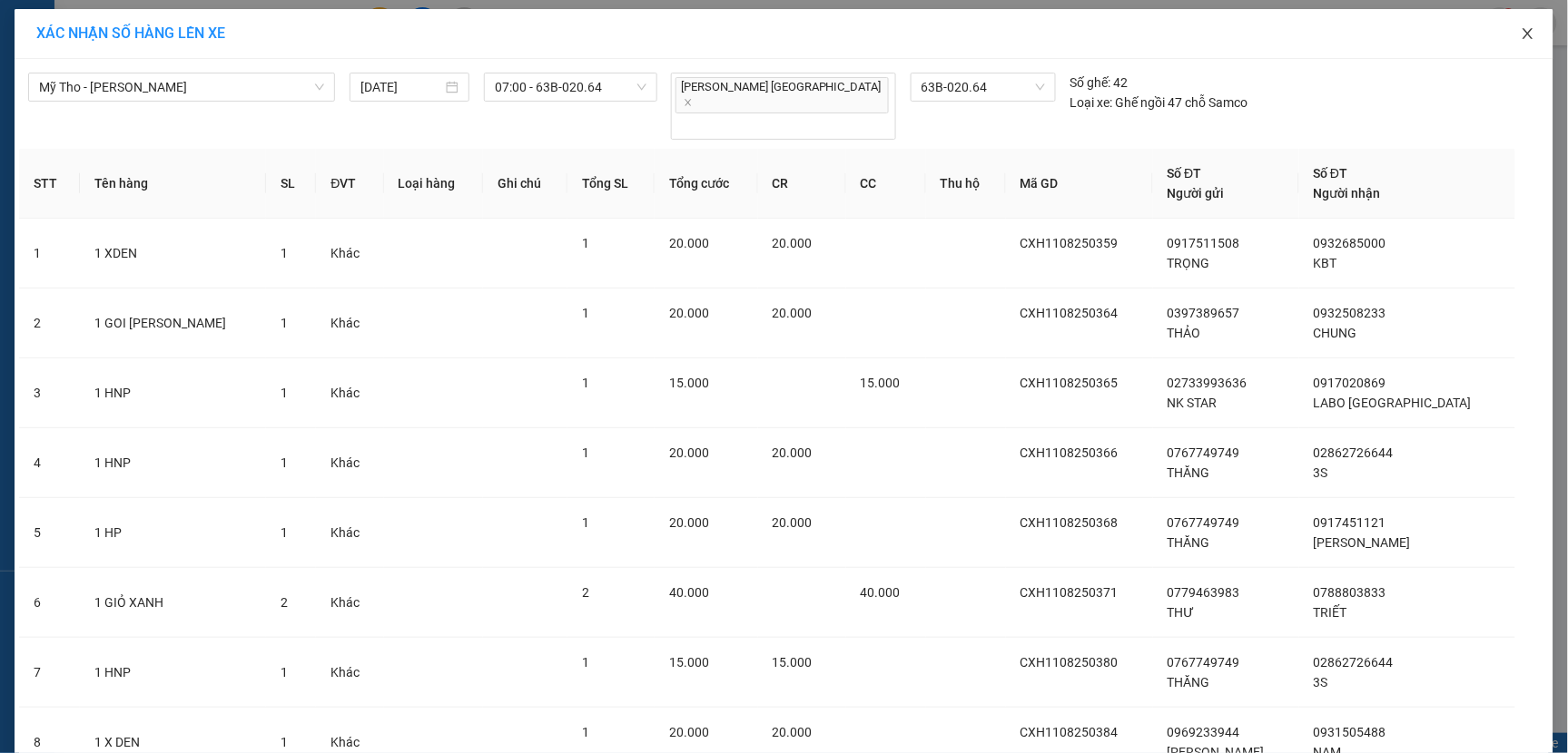
click at [1520, 32] on icon "close" at bounding box center [1527, 33] width 14 height 14
